Goal: Task Accomplishment & Management: Manage account settings

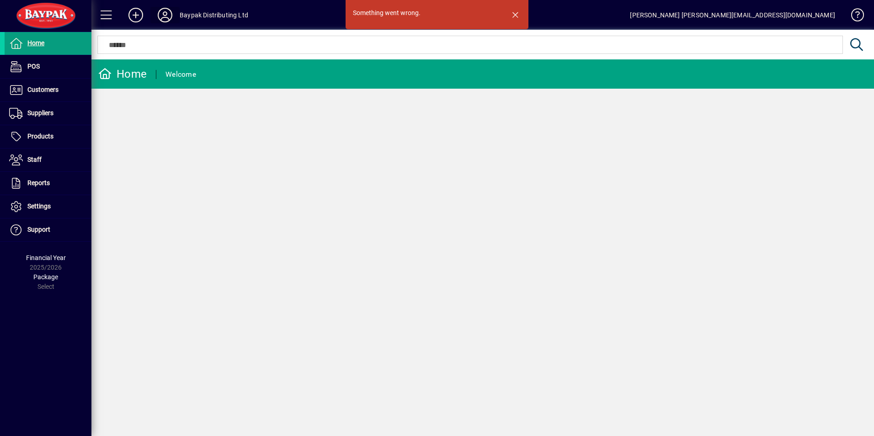
click at [170, 16] on icon at bounding box center [165, 15] width 18 height 15
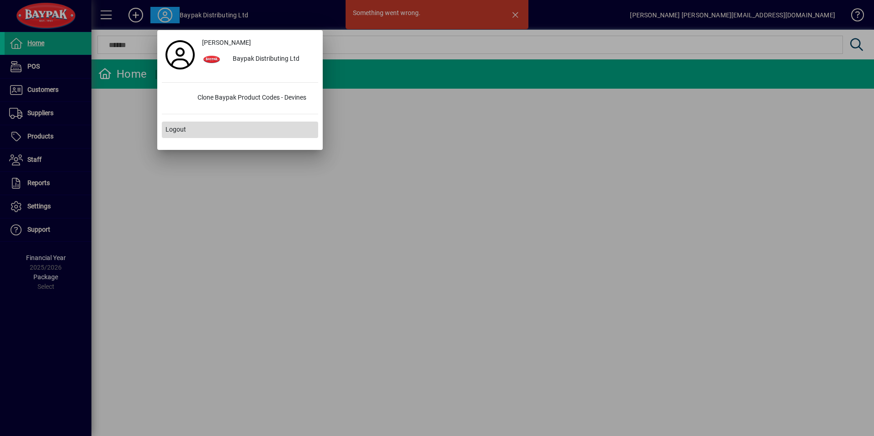
click at [177, 129] on span "Logout" at bounding box center [176, 130] width 21 height 10
